Goal: Book appointment/travel/reservation

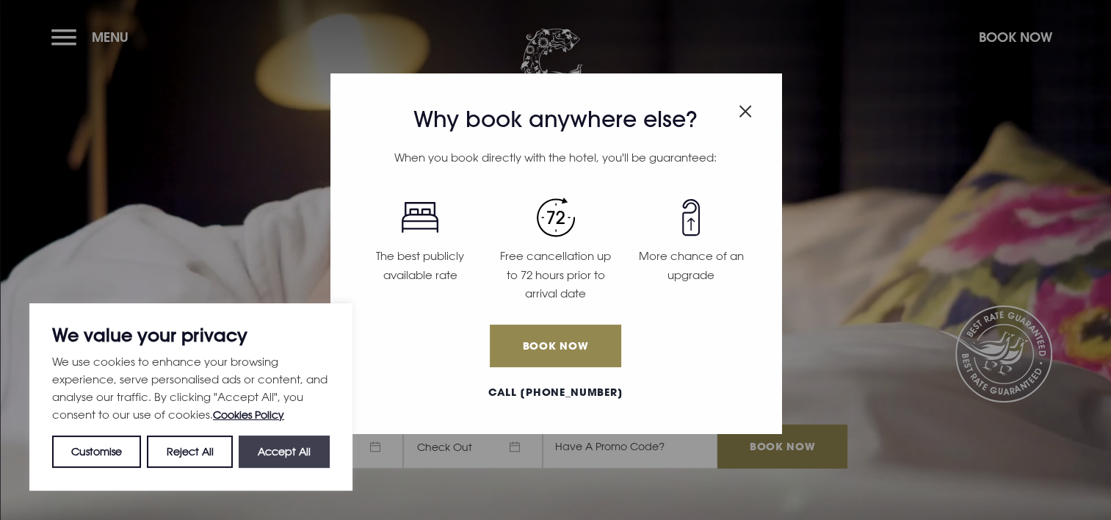
click at [317, 451] on button "Accept All" at bounding box center [284, 451] width 91 height 32
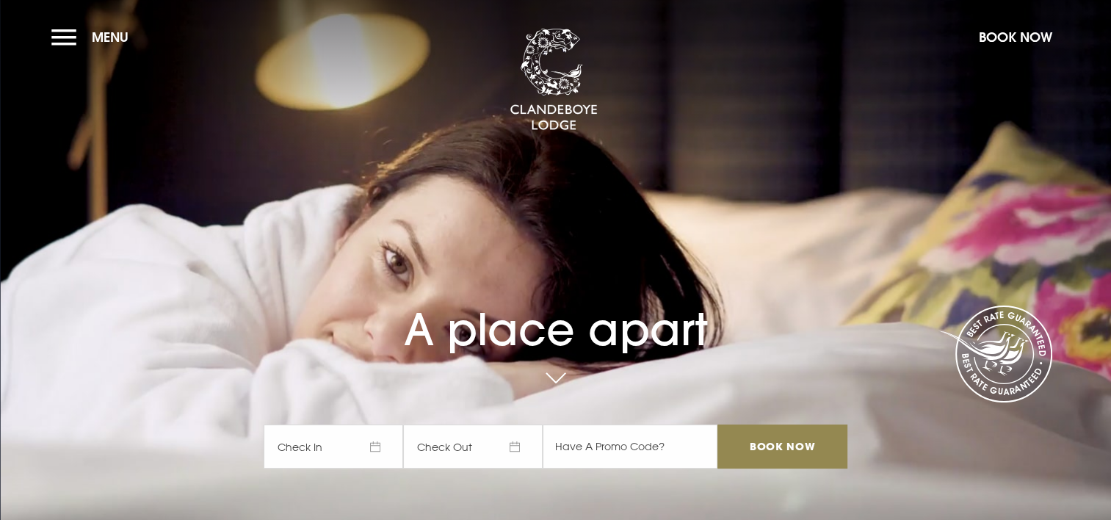
checkbox input "true"
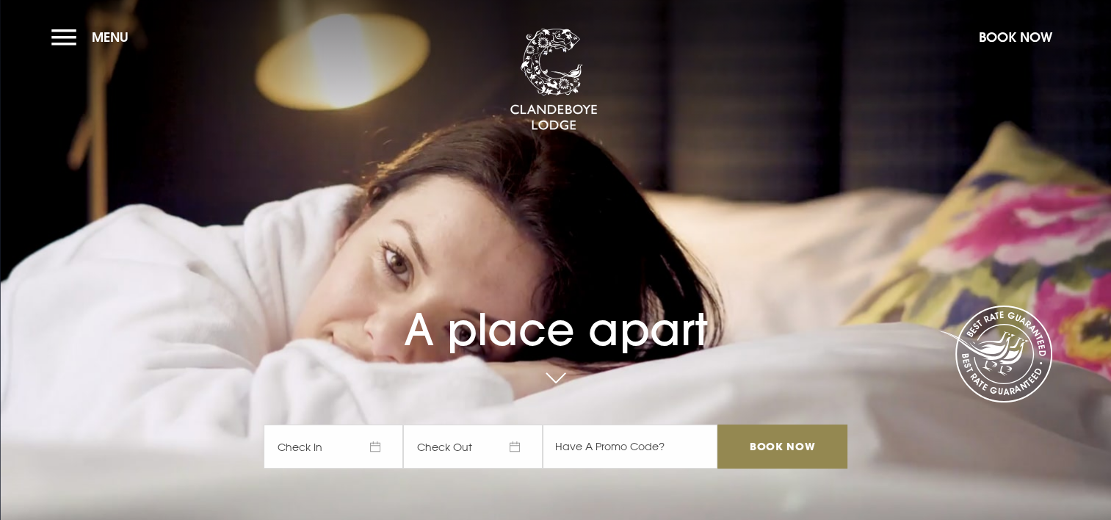
click at [346, 443] on span "Check In" at bounding box center [333, 446] width 139 height 44
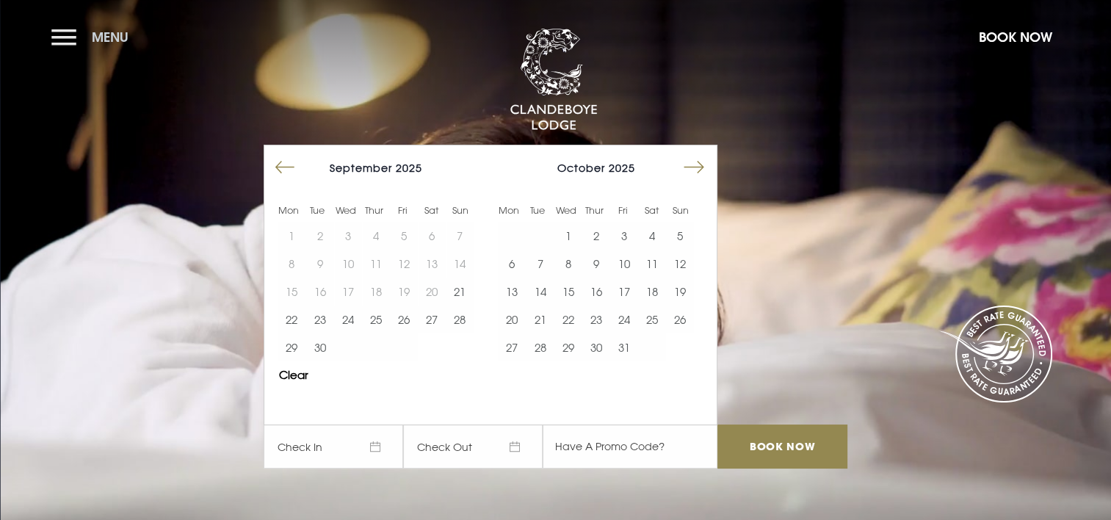
click at [62, 39] on button "Menu" at bounding box center [93, 37] width 84 height 32
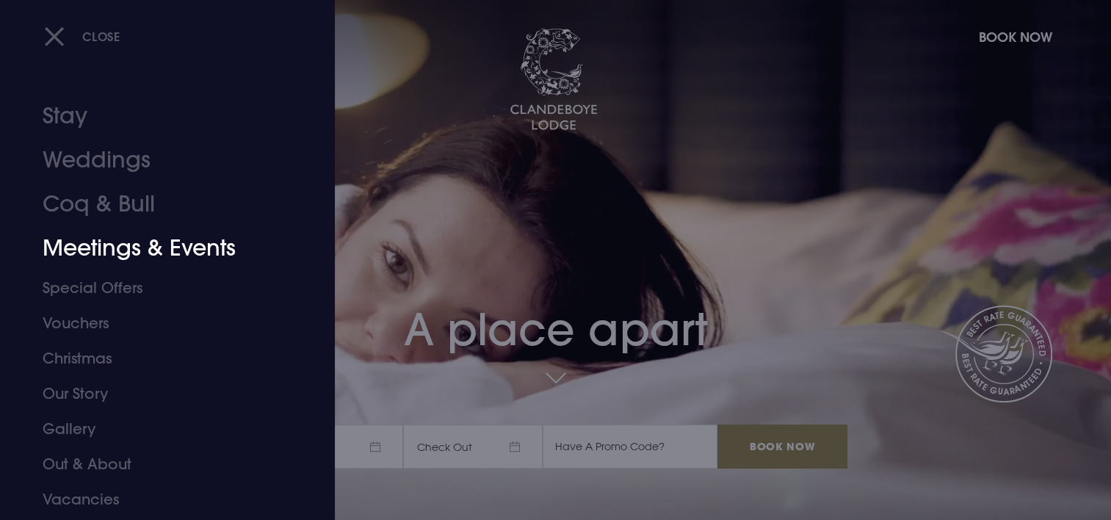
click at [156, 245] on link "Meetings & Events" at bounding box center [159, 248] width 232 height 44
